Goal: Download file/media

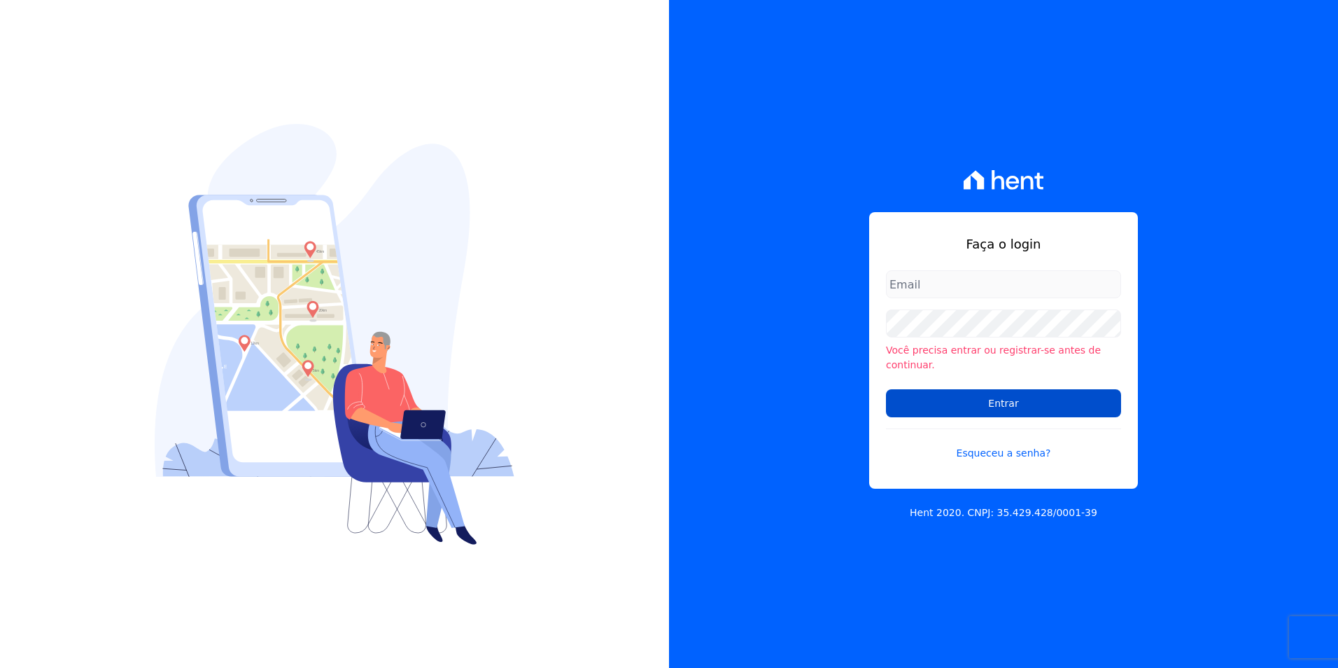
type input "[PERSON_NAME][EMAIL_ADDRESS][PERSON_NAME][DOMAIN_NAME]"
click at [948, 402] on input "Entrar" at bounding box center [1003, 403] width 235 height 28
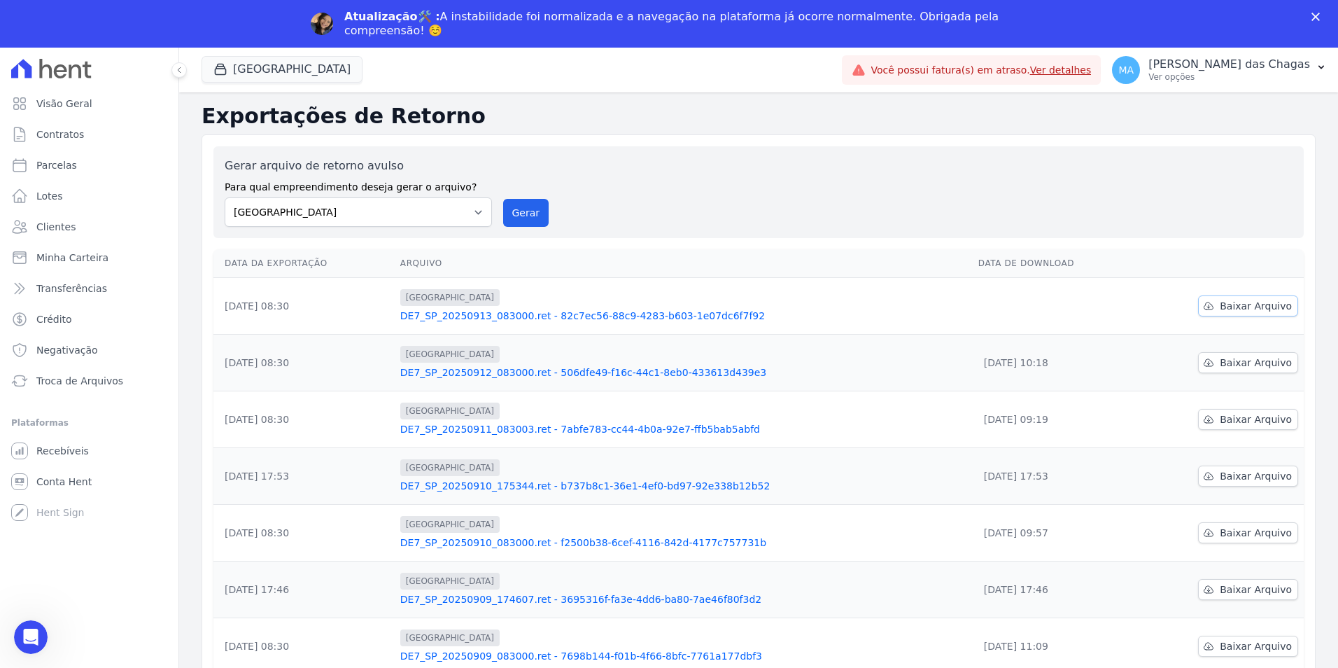
click at [1212, 305] on link "Baixar Arquivo" at bounding box center [1248, 305] width 100 height 21
click at [1321, 16] on div "Fechar" at bounding box center [1319, 17] width 14 height 8
